Goal: Find specific page/section: Find specific page/section

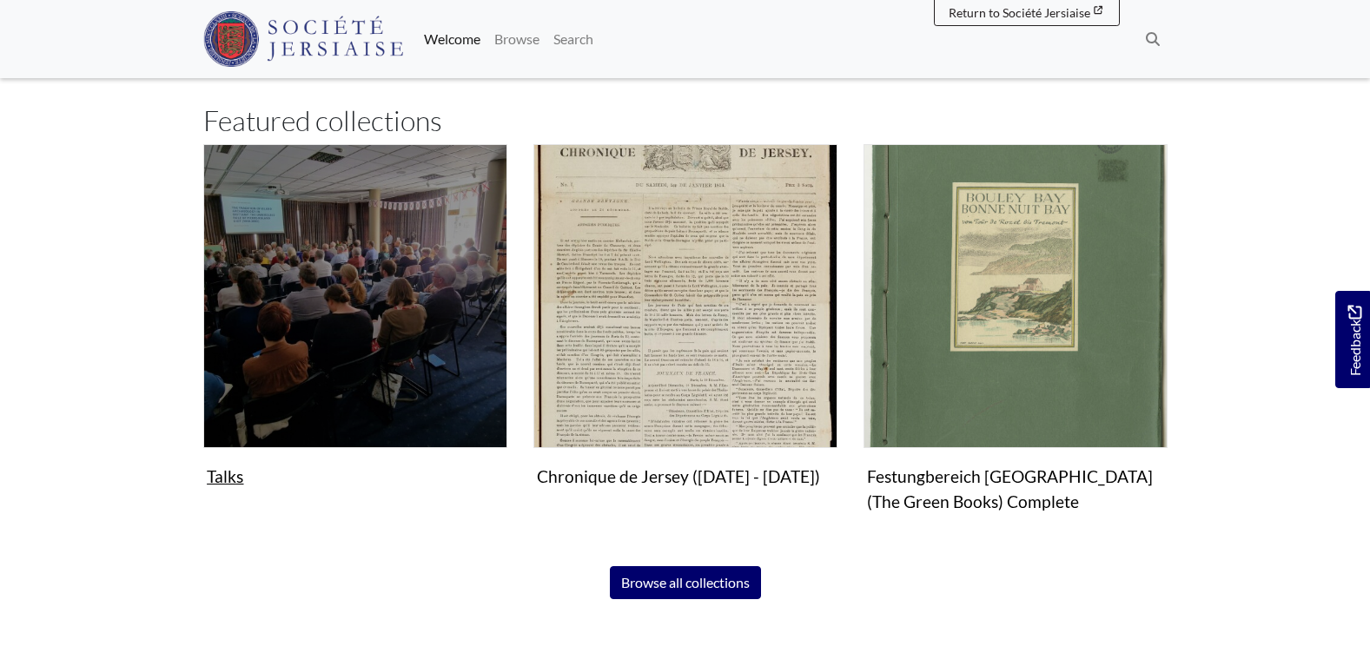
scroll to position [1043, 0]
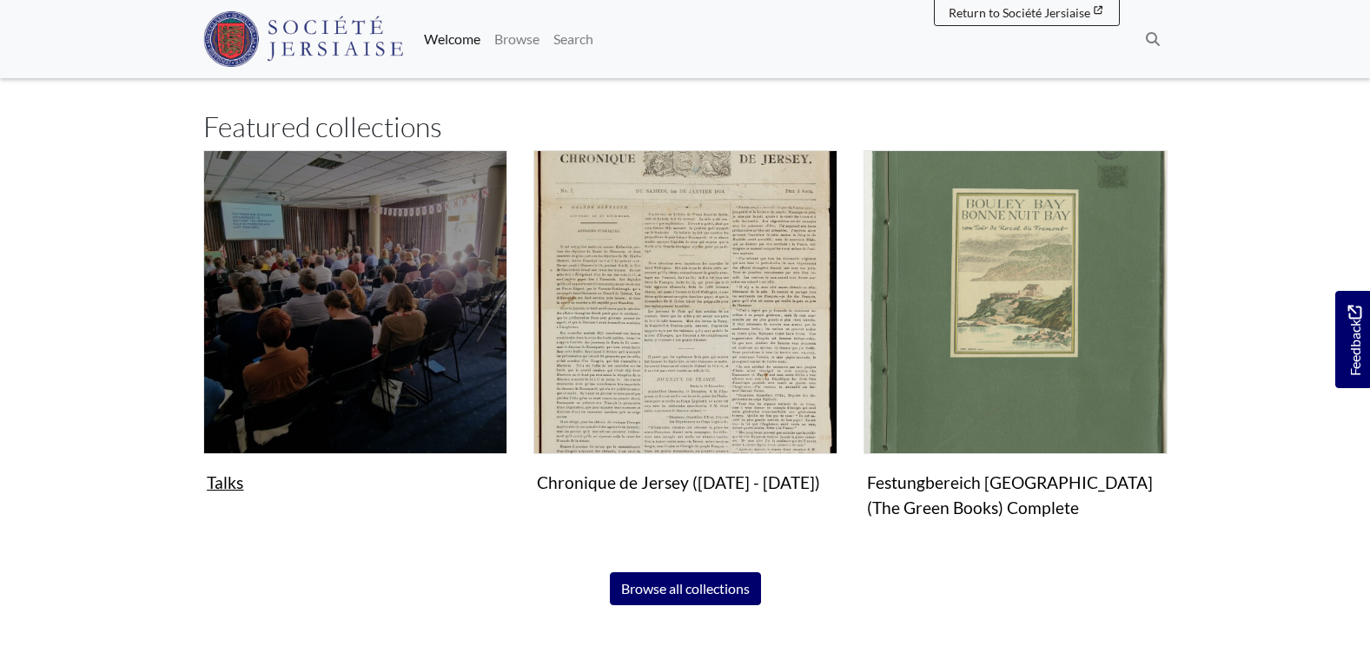
click at [262, 301] on img "Subcollection" at bounding box center [355, 302] width 304 height 304
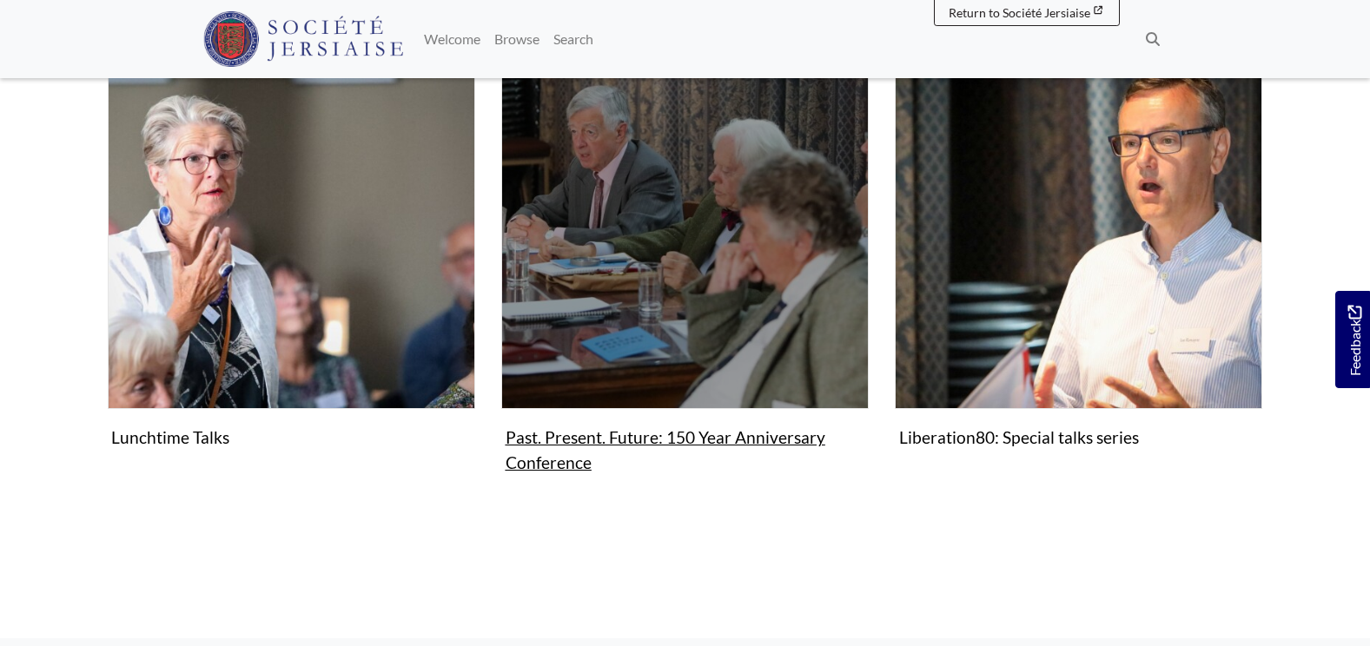
scroll to position [434, 0]
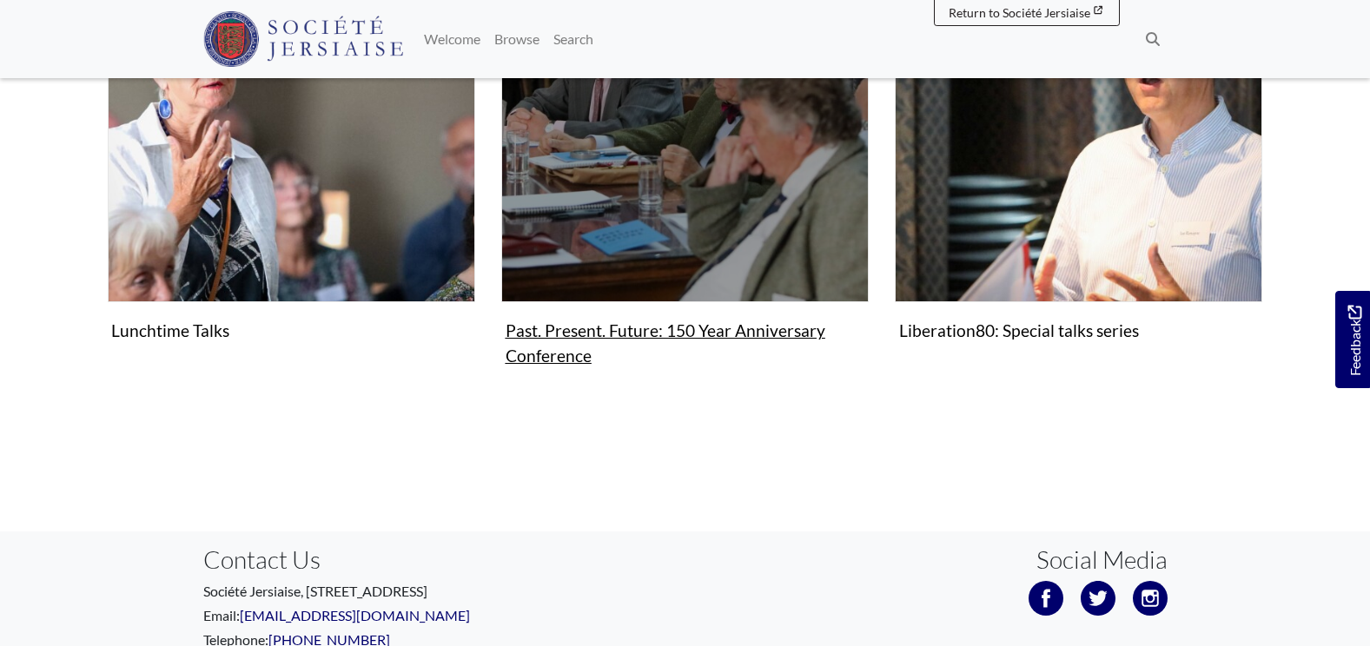
click at [559, 334] on figure "Past. Present. Future: 150 Year Anniversary Conference Collection" at bounding box center [685, 154] width 368 height 439
